Goal: Find contact information: Find contact information

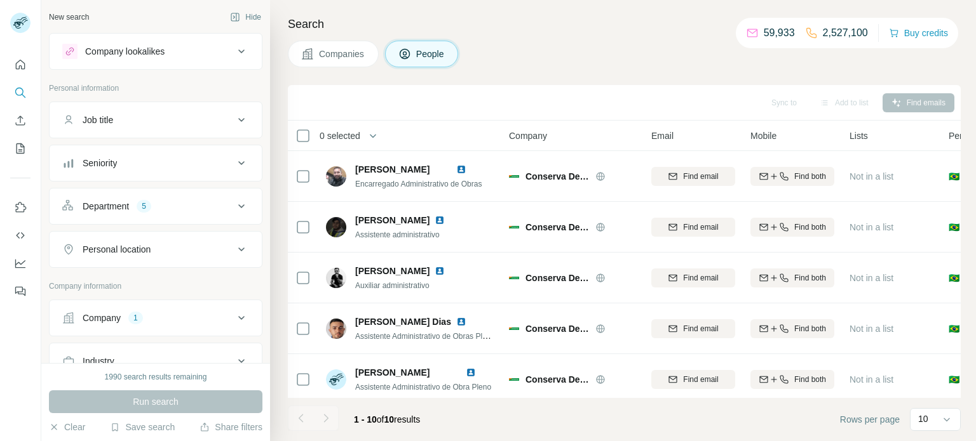
click at [228, 319] on div "Company 1" at bounding box center [147, 318] width 171 height 13
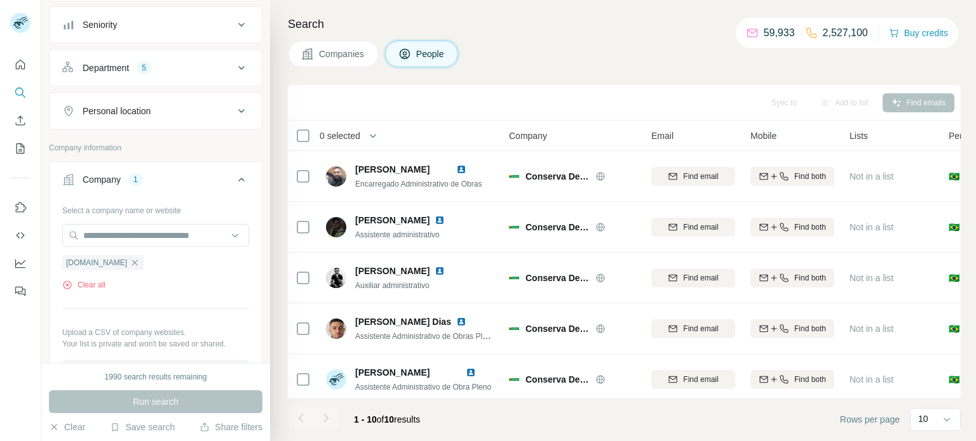
scroll to position [145, 0]
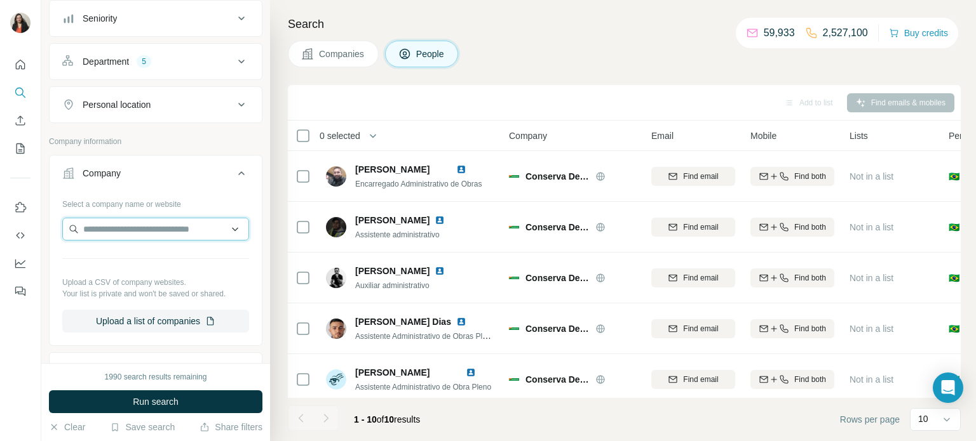
click at [128, 232] on input "text" at bounding box center [155, 229] width 187 height 23
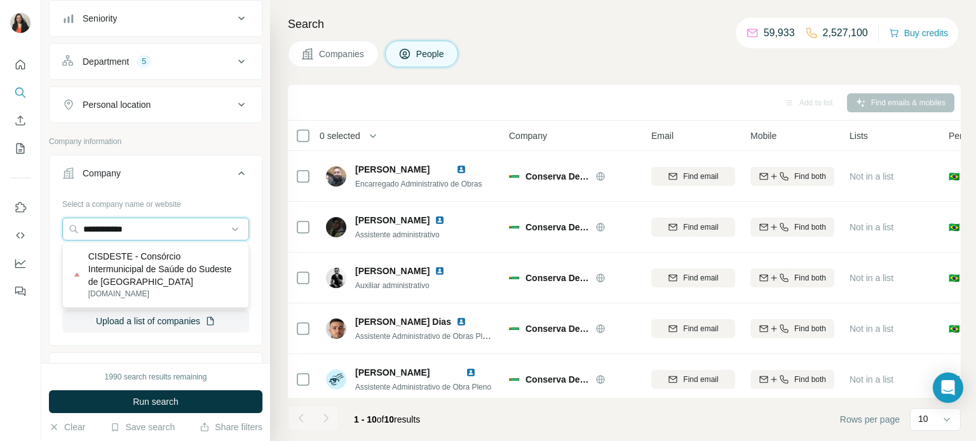
type input "**********"
click at [154, 259] on p "CISDESTE - Consórcio Intermunicipal de Saúde do Sudeste de [GEOGRAPHIC_DATA]" at bounding box center [163, 269] width 150 height 38
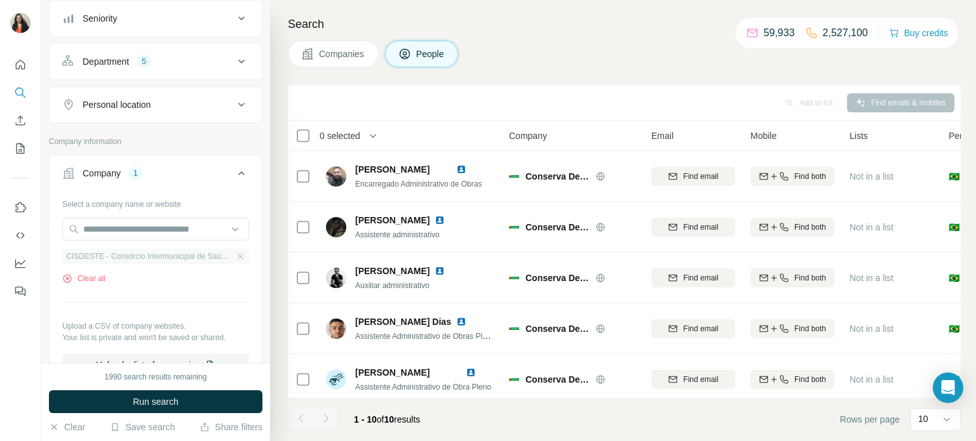
click at [198, 257] on span "CISDESTE - Consórcio Intermunicipal de Saúde do Sudeste de [GEOGRAPHIC_DATA]" at bounding box center [149, 256] width 166 height 11
click at [195, 231] on input "text" at bounding box center [155, 229] width 187 height 23
paste input "**********"
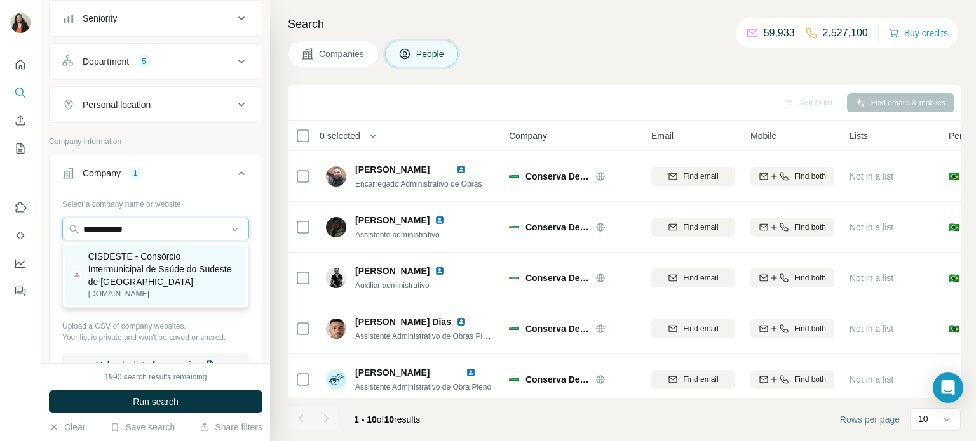
type input "**********"
click at [155, 274] on p "CISDESTE - Consórcio Intermunicipal de Saúde do Sudeste de [GEOGRAPHIC_DATA]" at bounding box center [163, 269] width 150 height 38
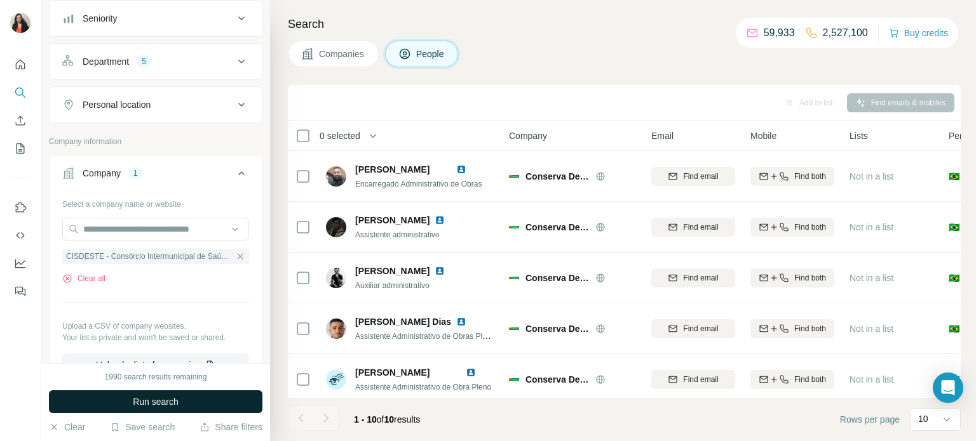
click at [175, 403] on span "Run search" at bounding box center [156, 402] width 46 height 13
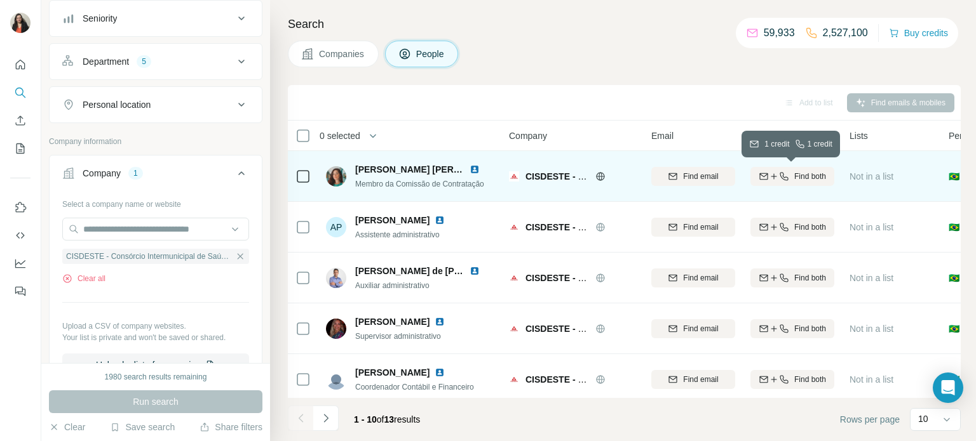
click at [788, 178] on div "Find both" at bounding box center [792, 176] width 84 height 11
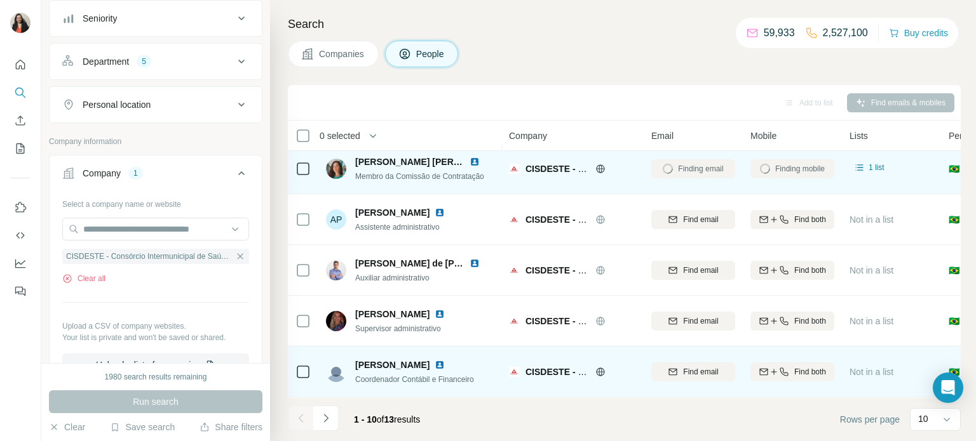
scroll to position [77, 0]
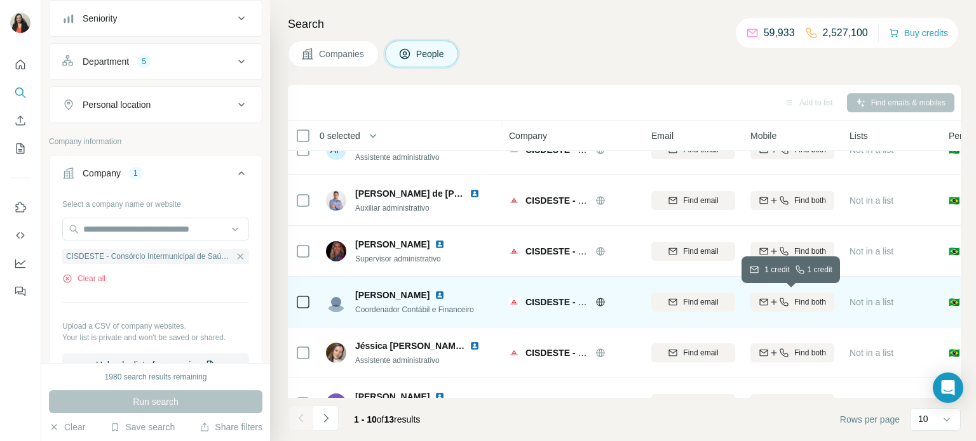
click at [814, 302] on span "Find both" at bounding box center [810, 302] width 32 height 11
click at [874, 302] on span "1 list" at bounding box center [876, 300] width 16 height 11
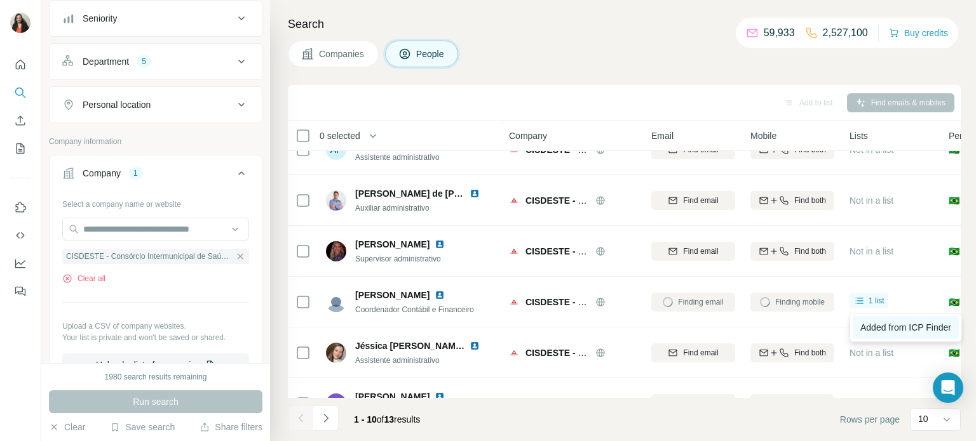
click at [875, 327] on span "Added from ICP Finder" at bounding box center [905, 328] width 91 height 10
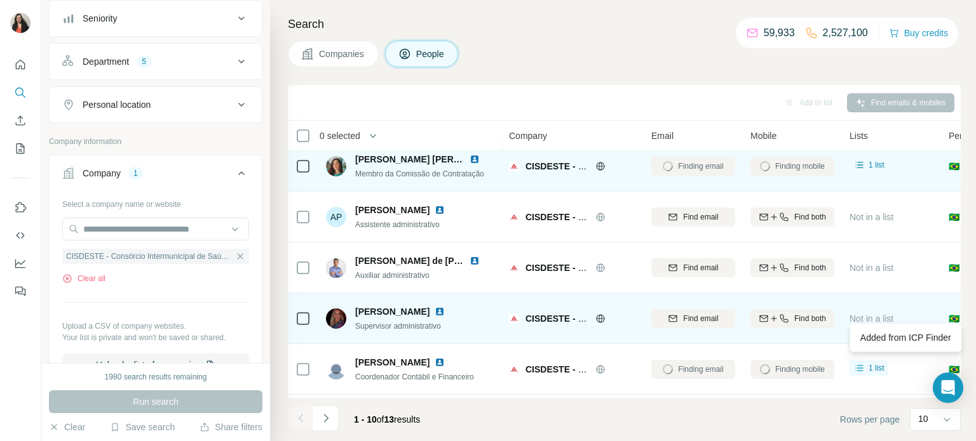
scroll to position [0, 0]
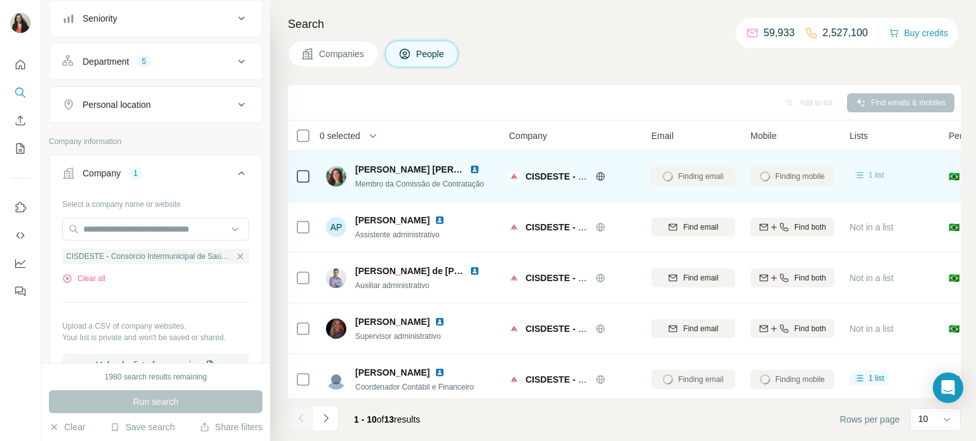
click at [865, 177] on icon at bounding box center [859, 175] width 13 height 13
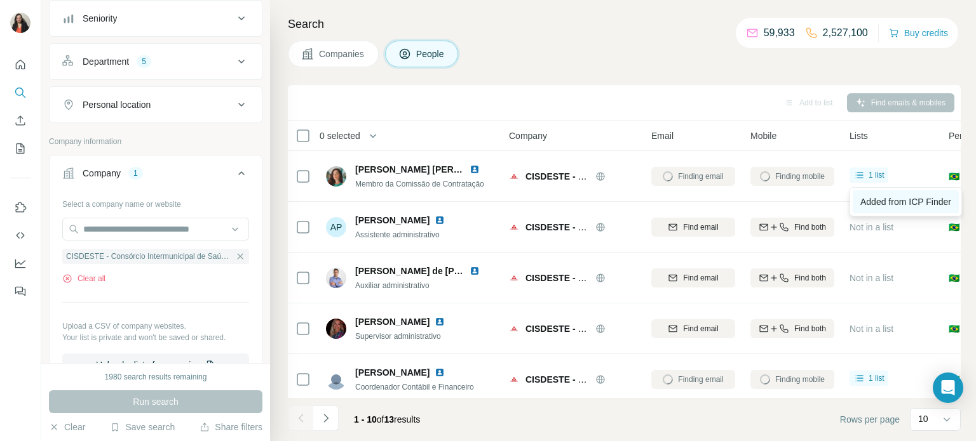
click at [876, 203] on span "Added from ICP Finder" at bounding box center [905, 202] width 91 height 10
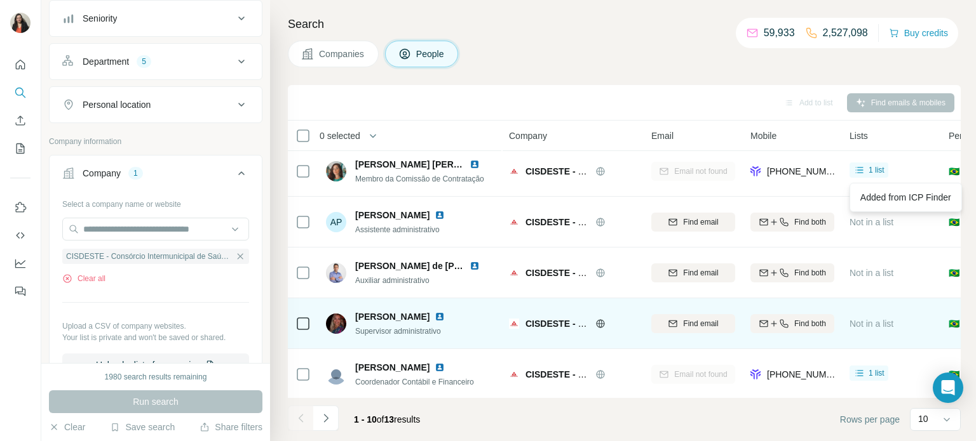
scroll to position [13, 0]
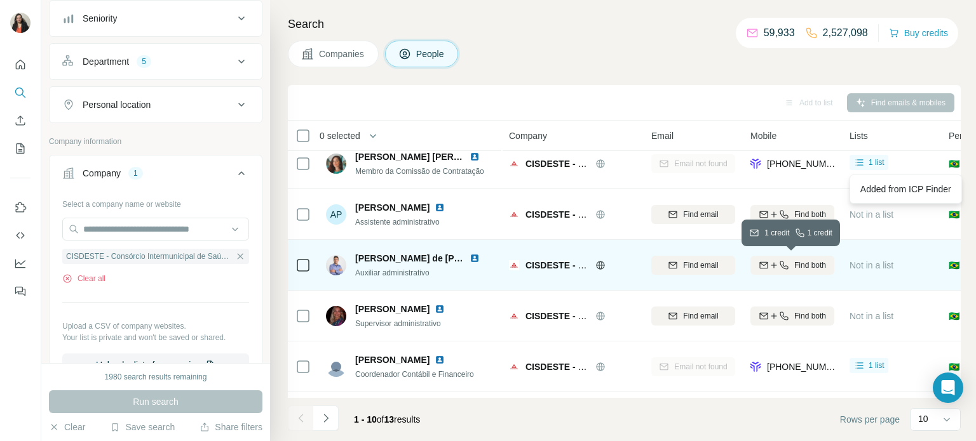
click at [809, 269] on span "Find both" at bounding box center [810, 265] width 32 height 11
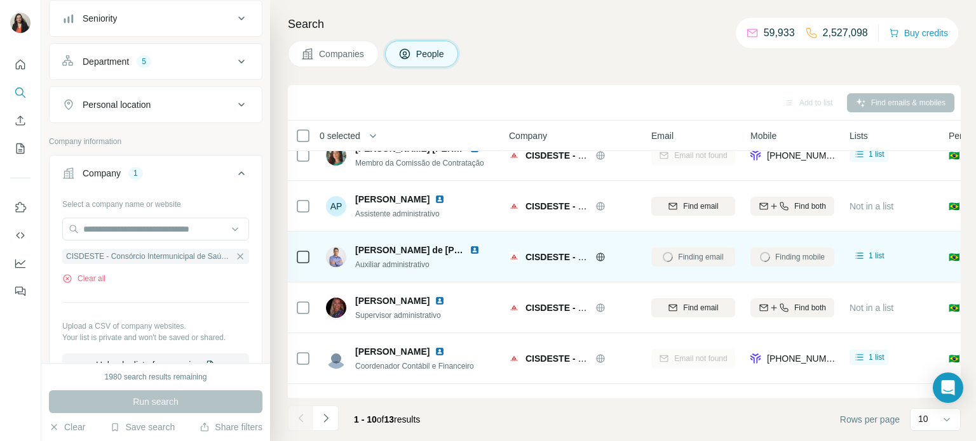
scroll to position [25, 0]
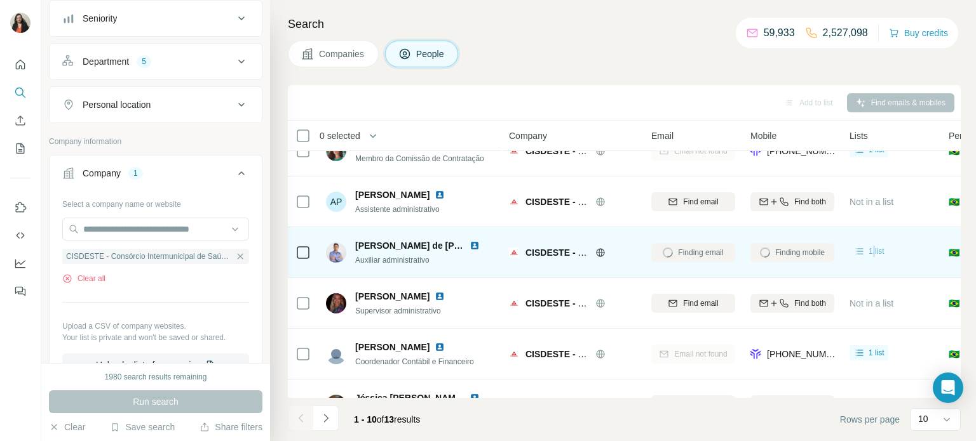
click at [897, 241] on div "1 list" at bounding box center [891, 252] width 84 height 35
click at [872, 252] on span "1 list" at bounding box center [876, 251] width 16 height 11
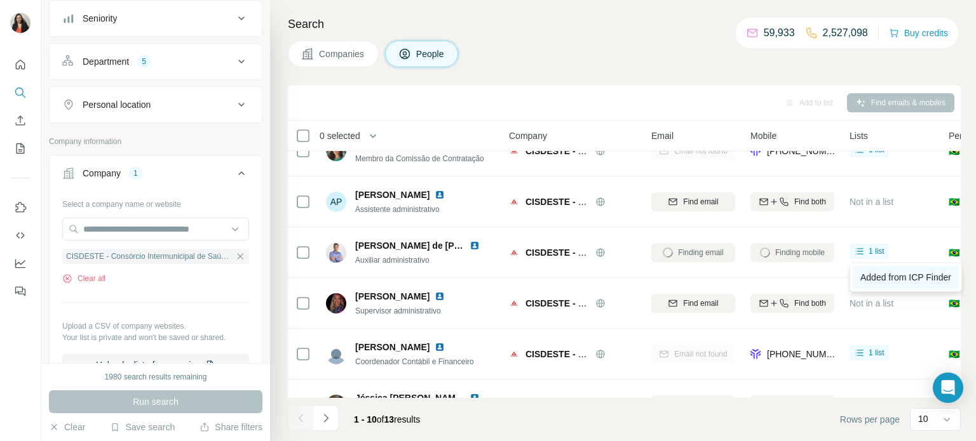
click at [875, 276] on span "Added from ICP Finder" at bounding box center [905, 277] width 91 height 10
click at [238, 254] on icon "button" at bounding box center [241, 256] width 6 height 6
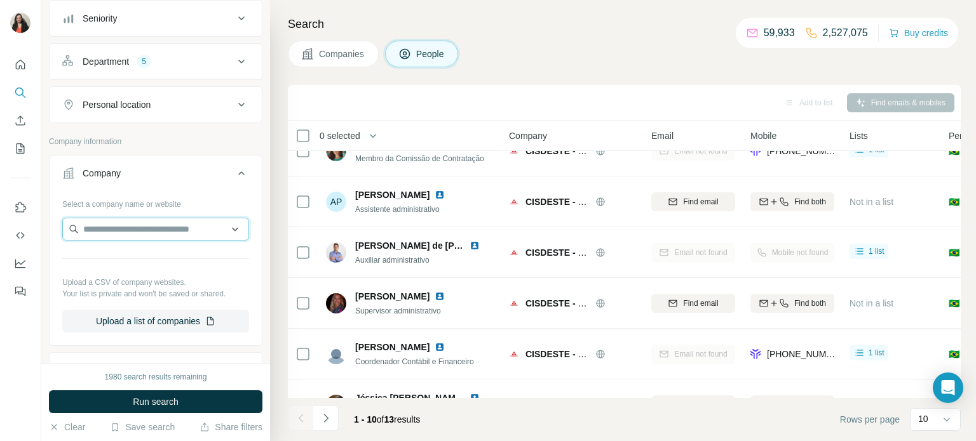
click at [149, 228] on input "text" at bounding box center [155, 229] width 187 height 23
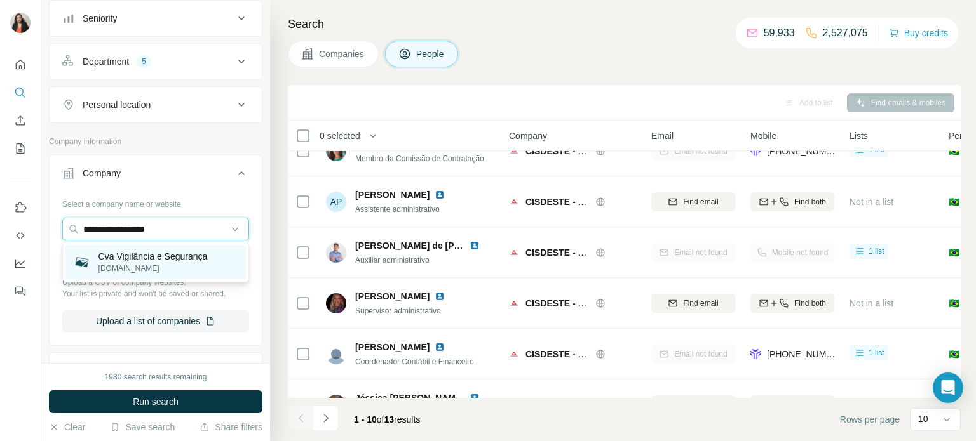
type input "**********"
click at [148, 253] on p "Cva Vigilância e Segurança" at bounding box center [152, 256] width 109 height 13
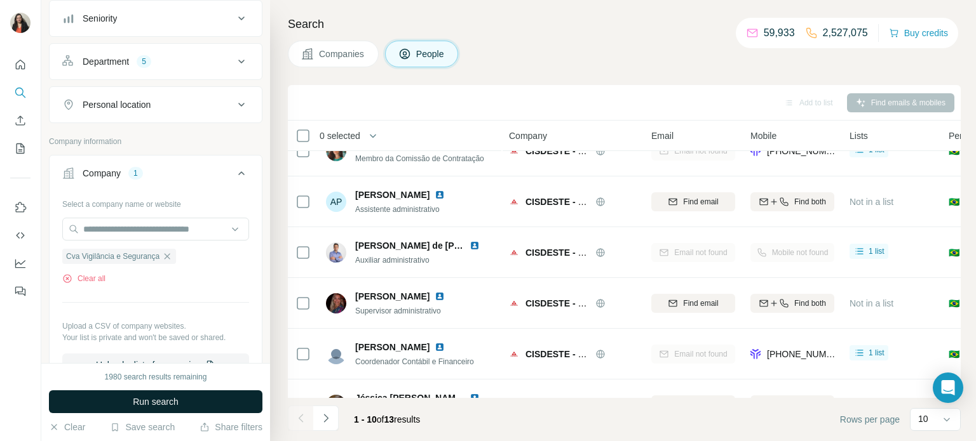
click at [140, 398] on span "Run search" at bounding box center [156, 402] width 46 height 13
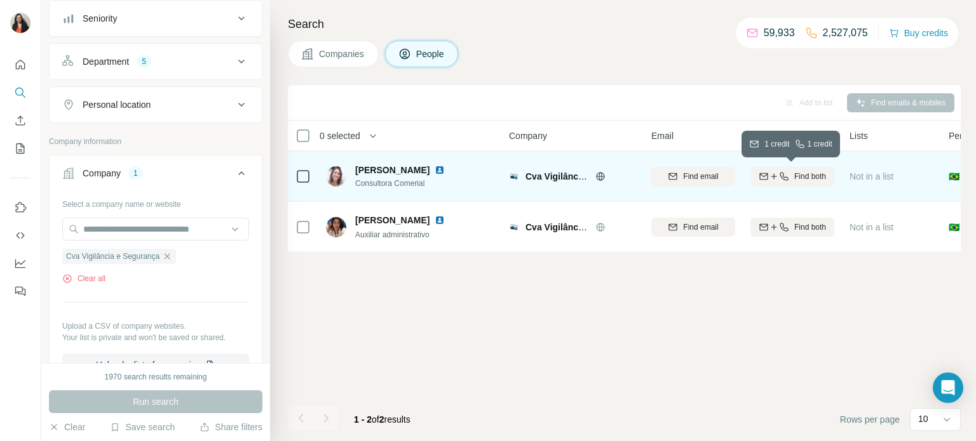
click at [812, 169] on button "Find both" at bounding box center [792, 176] width 84 height 19
click at [876, 176] on span "1 list" at bounding box center [876, 175] width 16 height 11
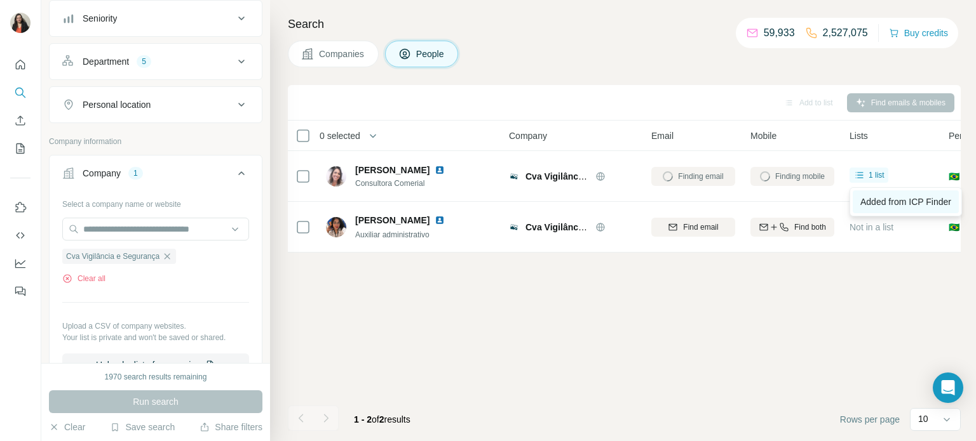
click at [882, 206] on span "Added from ICP Finder" at bounding box center [905, 202] width 91 height 10
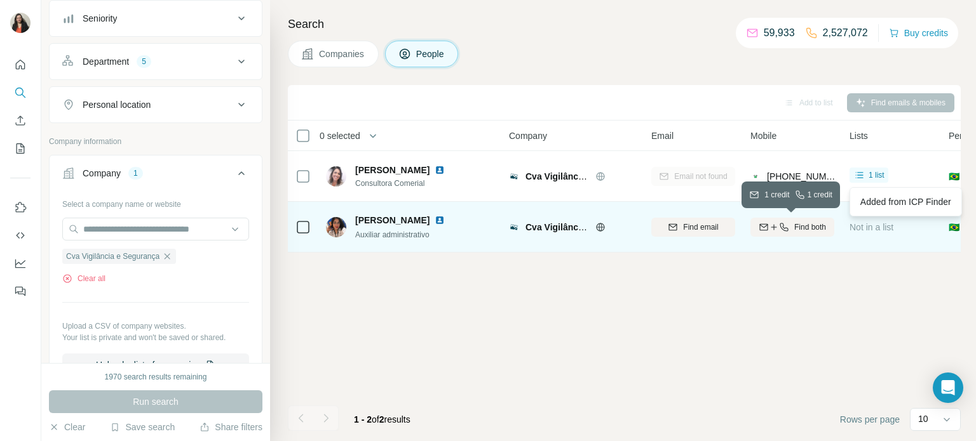
click at [802, 227] on span "Find both" at bounding box center [810, 227] width 32 height 11
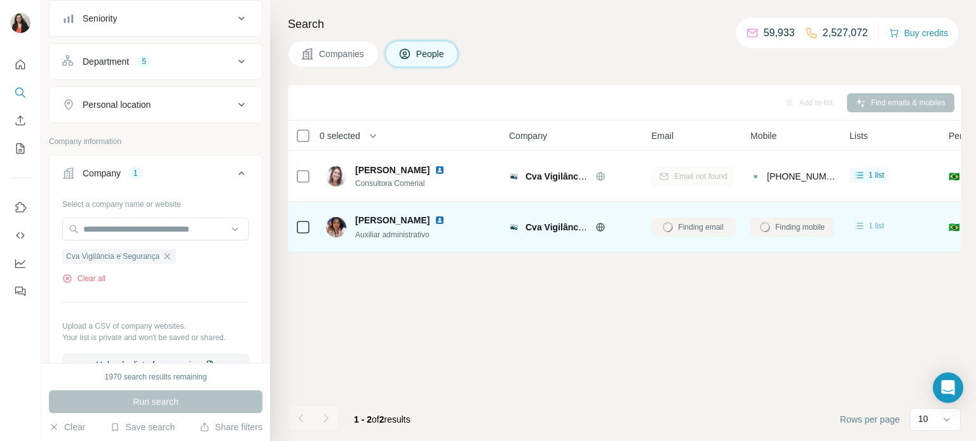
click at [871, 227] on span "1 list" at bounding box center [876, 225] width 16 height 11
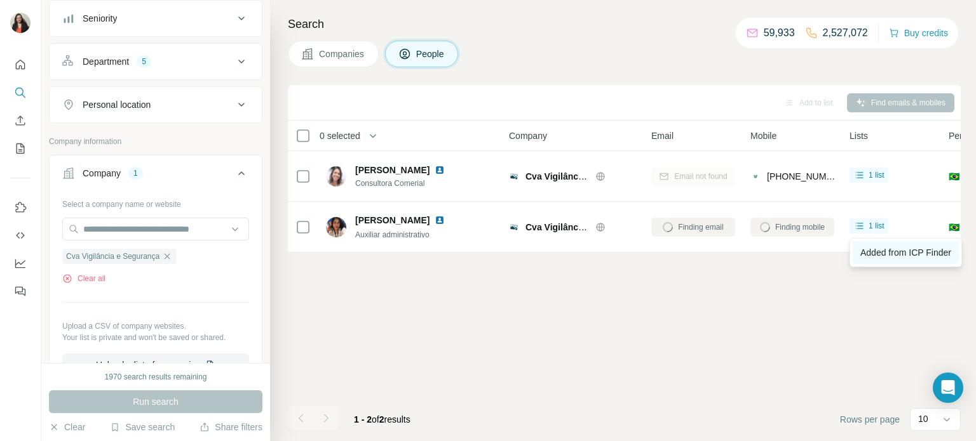
click at [872, 250] on span "Added from ICP Finder" at bounding box center [905, 253] width 91 height 10
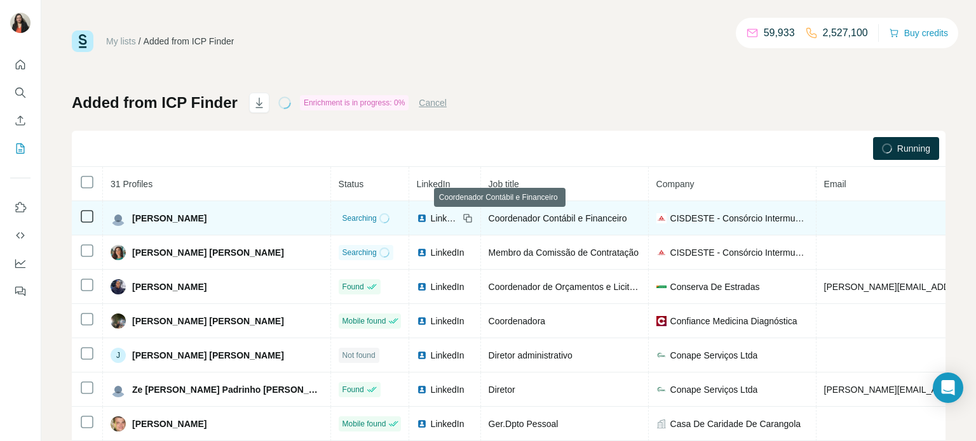
click at [519, 214] on span "Coordenador Contábil e Financeiro" at bounding box center [557, 218] width 138 height 10
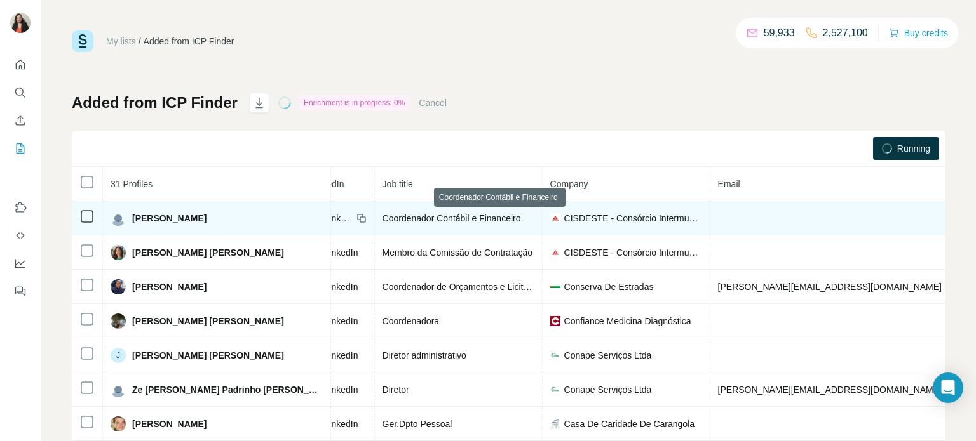
scroll to position [0, 127]
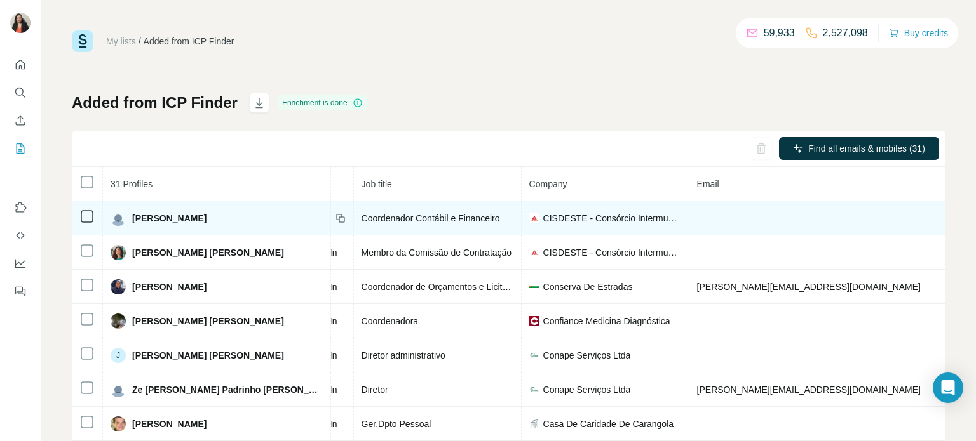
click at [553, 226] on td "CISDESTE - Consórcio Intermunicipal de Saúde do Sudeste de [GEOGRAPHIC_DATA]" at bounding box center [605, 218] width 168 height 34
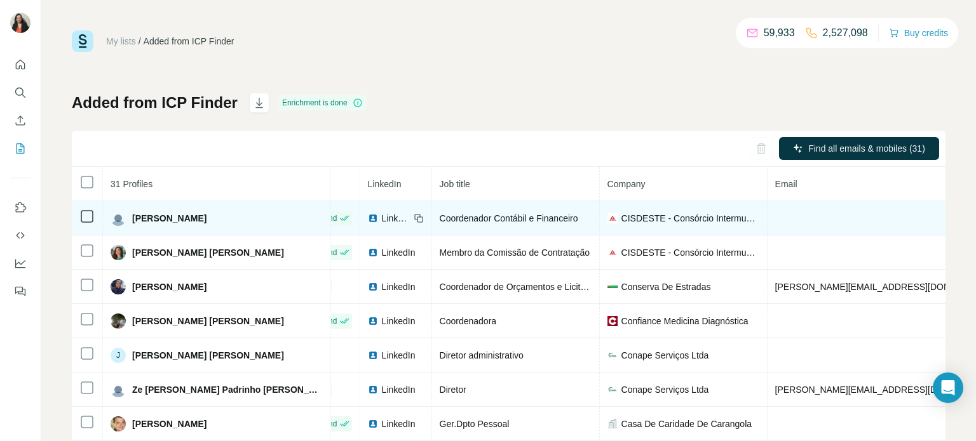
scroll to position [0, 51]
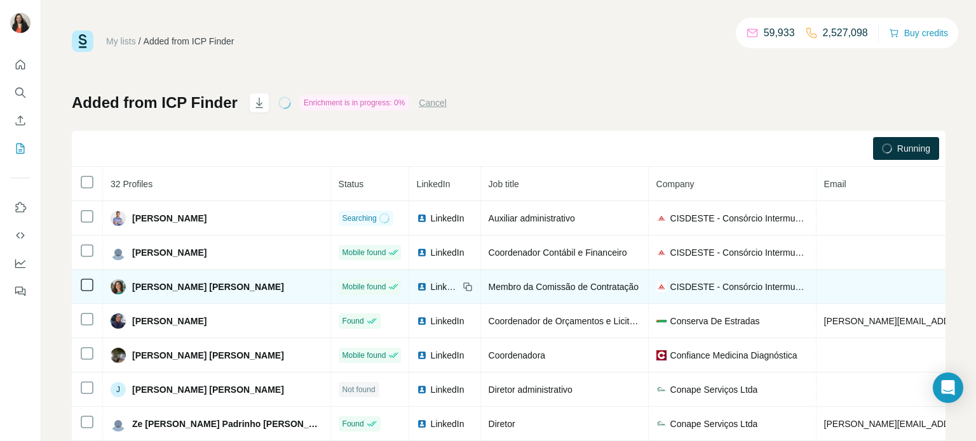
click at [431, 288] on span "LinkedIn" at bounding box center [445, 287] width 28 height 13
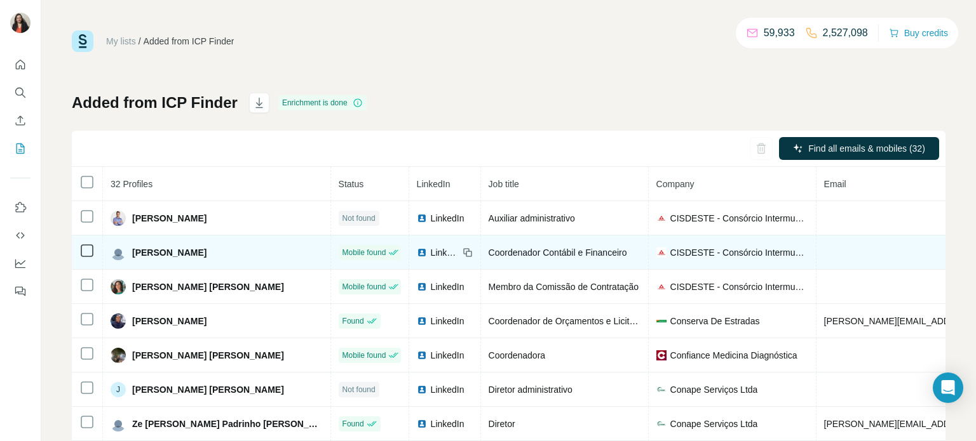
click at [431, 257] on span "LinkedIn" at bounding box center [445, 252] width 28 height 13
drag, startPoint x: 236, startPoint y: 252, endPoint x: 130, endPoint y: 250, distance: 106.1
click at [130, 250] on div "[PERSON_NAME]" at bounding box center [217, 252] width 212 height 15
copy span "[PERSON_NAME]"
drag, startPoint x: 570, startPoint y: 253, endPoint x: 461, endPoint y: 256, distance: 108.7
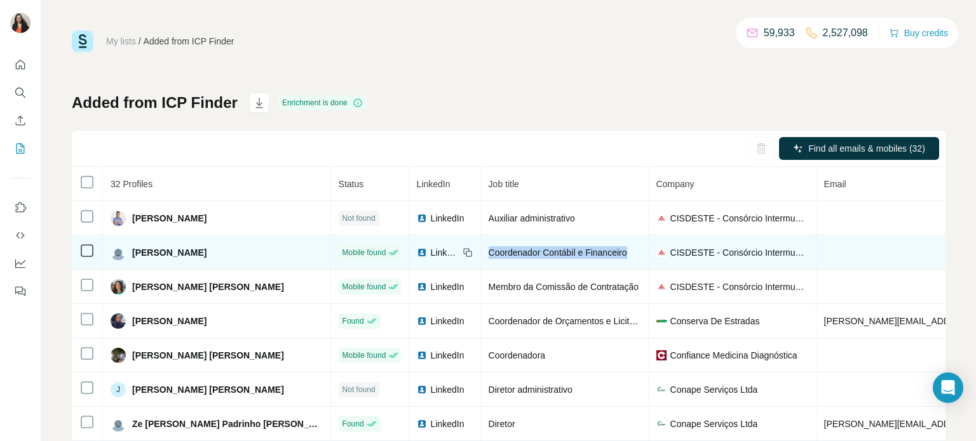
click at [481, 253] on td "Coordenador Contábil e Financeiro" at bounding box center [565, 253] width 168 height 34
copy span "Coordenador Contábil e Financeiro"
click at [462, 252] on icon at bounding box center [467, 253] width 10 height 10
click at [513, 254] on span "Coordenador Contábil e Financeiro" at bounding box center [557, 253] width 138 height 10
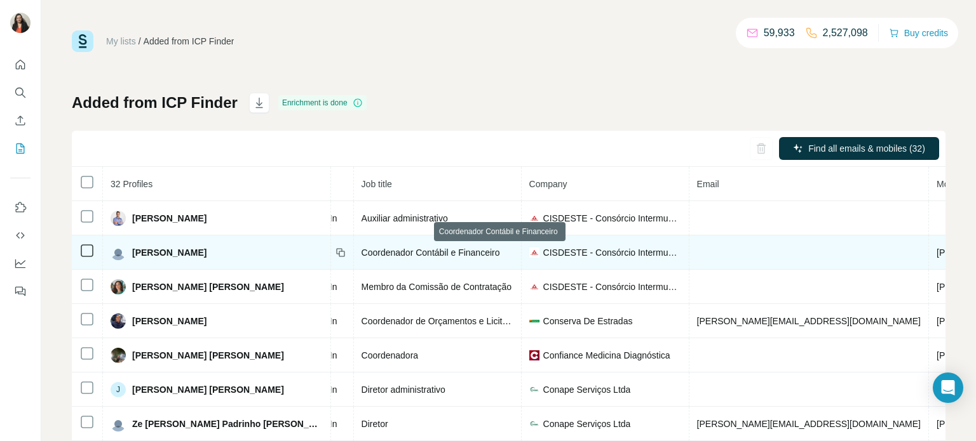
scroll to position [0, 152]
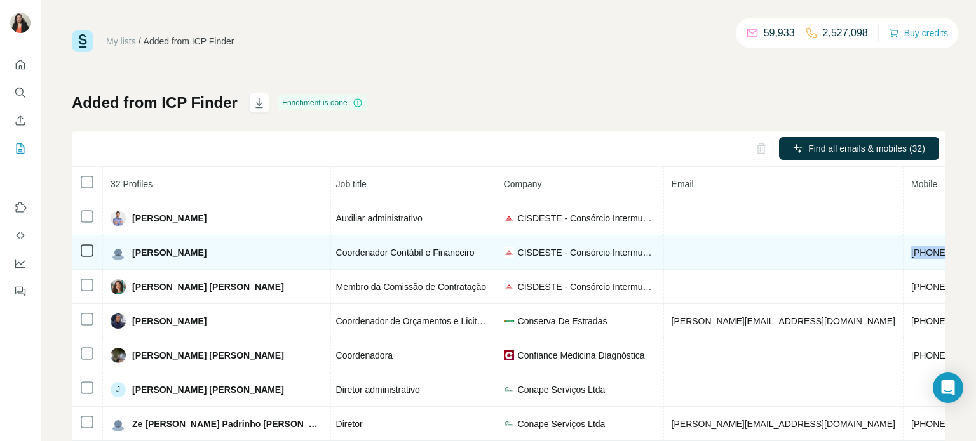
drag, startPoint x: 812, startPoint y: 254, endPoint x: 752, endPoint y: 249, distance: 60.6
click at [903, 253] on td "[PHONE_NUMBER]" at bounding box center [951, 253] width 96 height 34
copy span "[PHONE_NUMBER]"
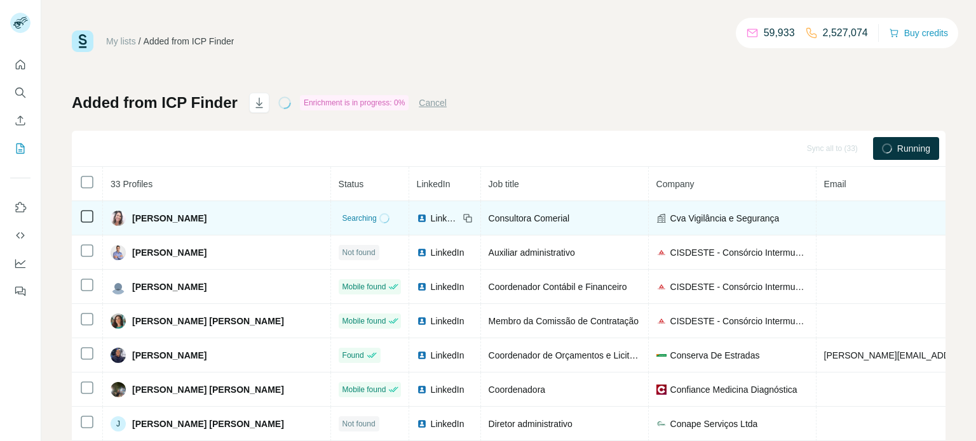
click at [431, 220] on span "LinkedIn" at bounding box center [445, 218] width 28 height 13
click at [516, 211] on td "Consultora Comerial" at bounding box center [565, 218] width 168 height 34
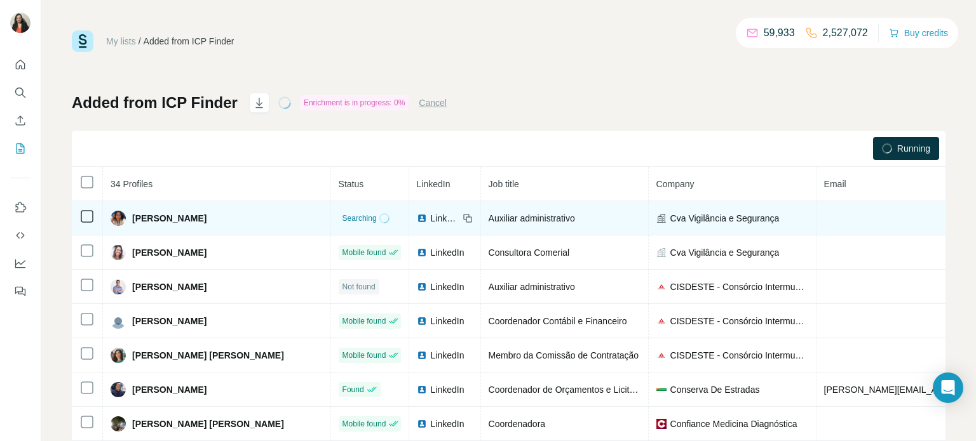
click at [431, 218] on span "LinkedIn" at bounding box center [445, 218] width 28 height 13
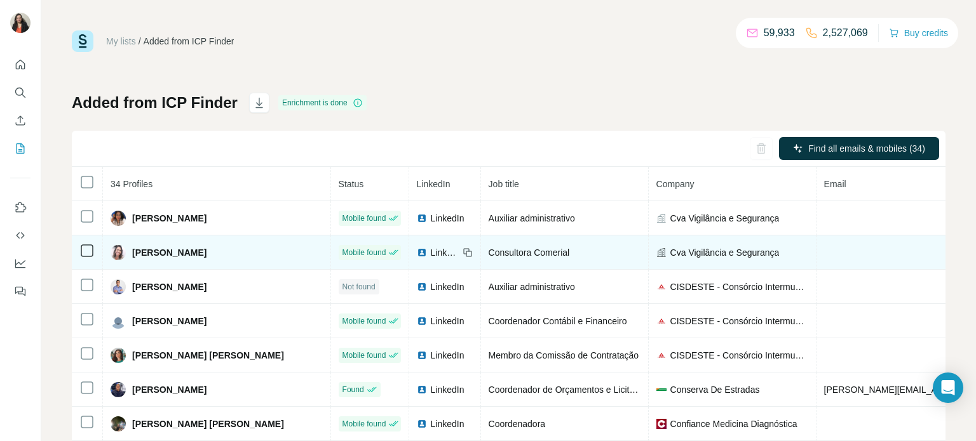
drag, startPoint x: 217, startPoint y: 253, endPoint x: 127, endPoint y: 253, distance: 89.6
click at [127, 253] on div "[PERSON_NAME]" at bounding box center [217, 252] width 212 height 15
copy div "[PERSON_NAME]"
drag, startPoint x: 529, startPoint y: 254, endPoint x: 447, endPoint y: 257, distance: 82.6
click at [481, 257] on td "Consultora Comerial" at bounding box center [565, 253] width 168 height 34
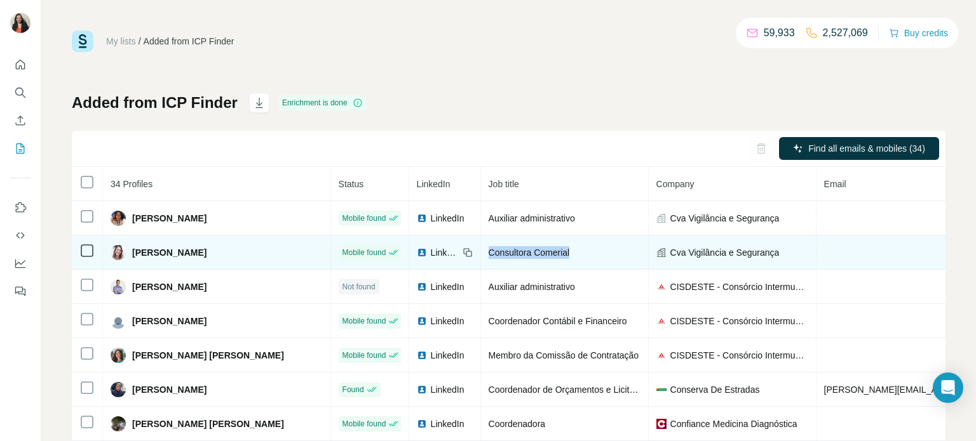
copy span "Consultora Comerial"
click at [462, 250] on icon at bounding box center [467, 253] width 10 height 10
click at [830, 248] on td at bounding box center [935, 253] width 239 height 34
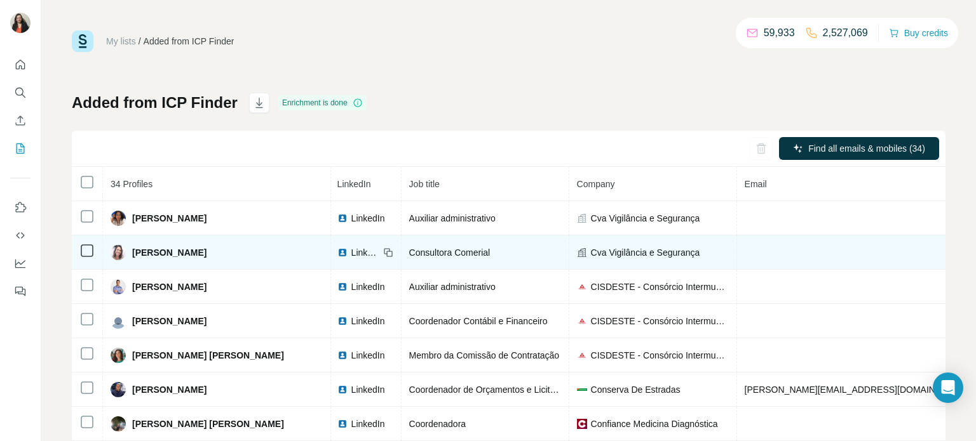
scroll to position [0, 102]
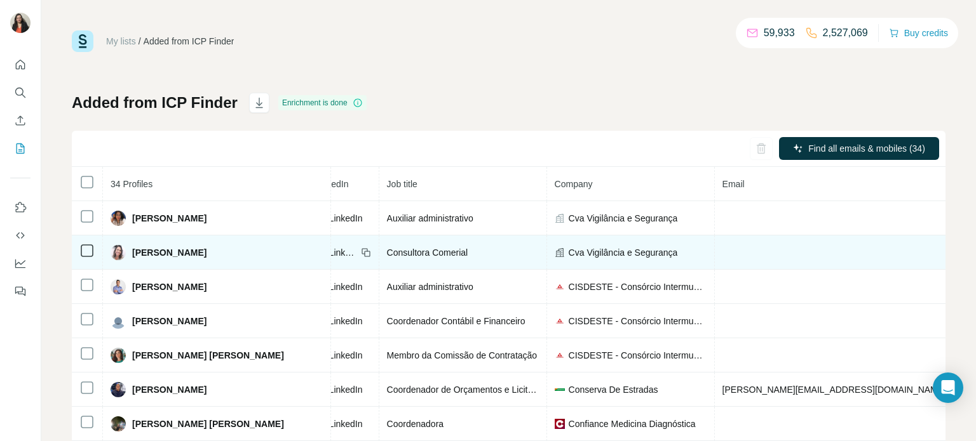
drag, startPoint x: 866, startPoint y: 253, endPoint x: 786, endPoint y: 251, distance: 79.4
copy span "[PHONE_NUMBER]"
